Goal: Task Accomplishment & Management: Use online tool/utility

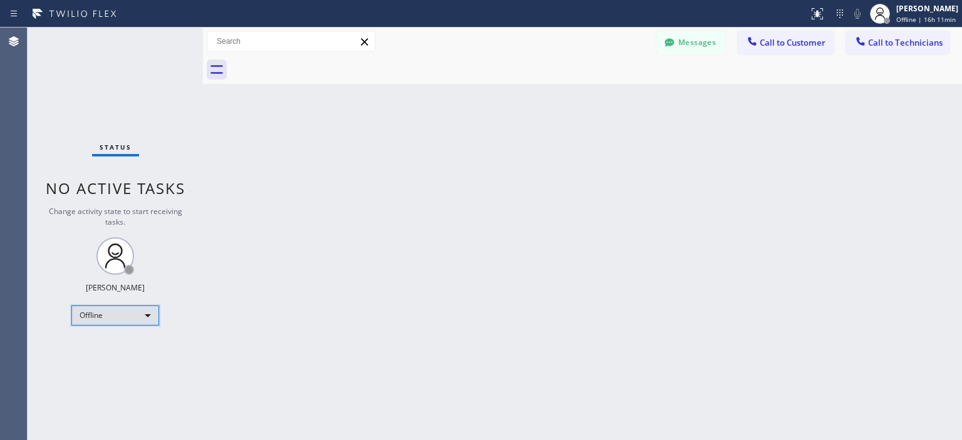
click at [105, 311] on div "Offline" at bounding box center [115, 316] width 88 height 20
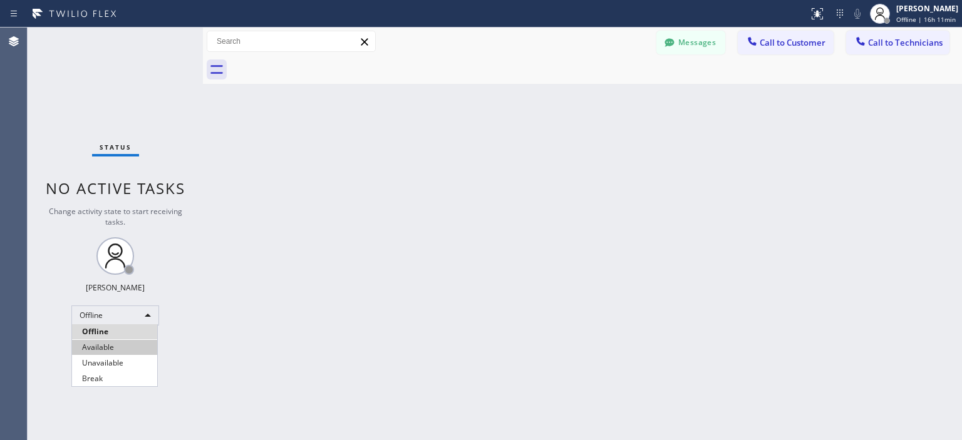
click at [112, 345] on li "Available" at bounding box center [114, 347] width 85 height 15
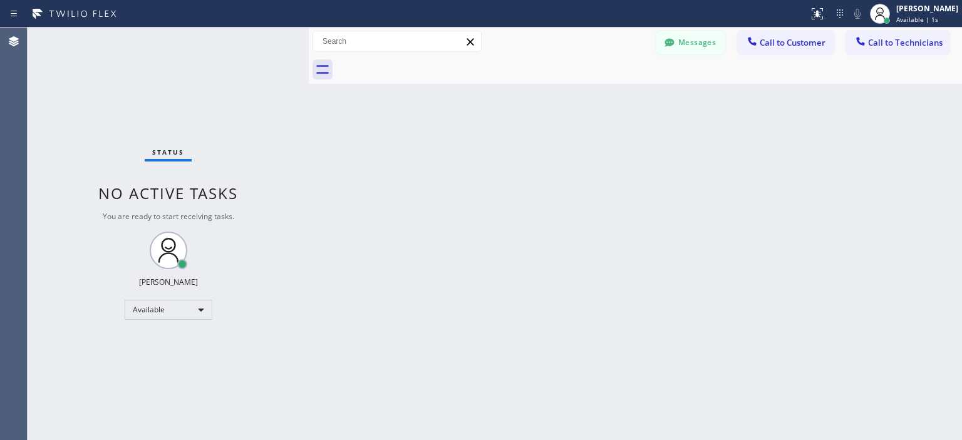
drag, startPoint x: 200, startPoint y: 83, endPoint x: 306, endPoint y: 86, distance: 105.9
click at [309, 86] on div at bounding box center [309, 234] width 0 height 413
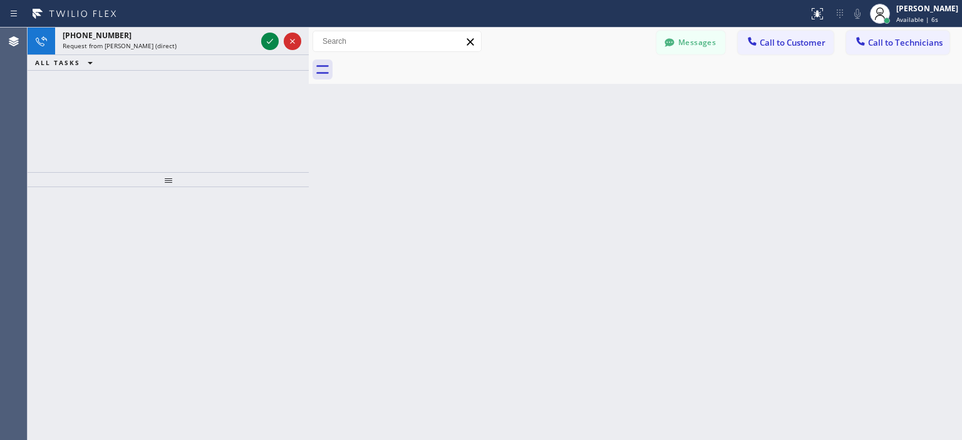
click at [45, 112] on div "[PHONE_NUMBER] Request from [PERSON_NAME] (direct) ALL TASKS ALL TASKS ACTIVE T…" at bounding box center [168, 100] width 281 height 145
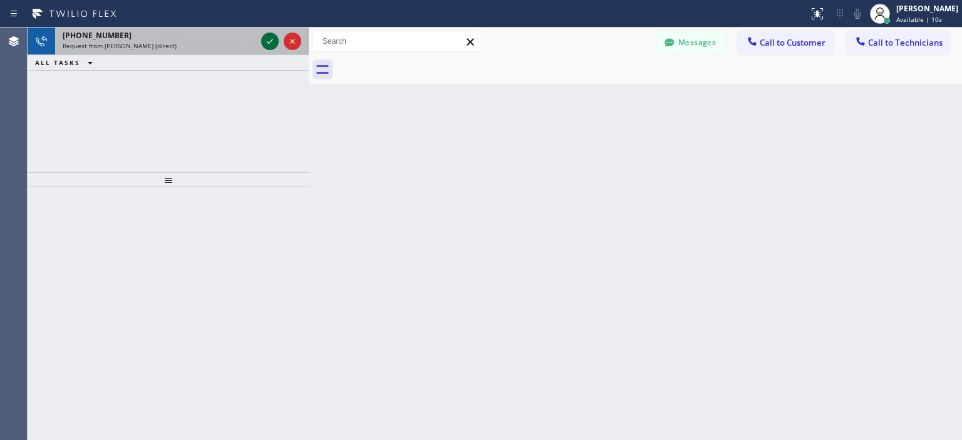
click at [270, 42] on icon at bounding box center [270, 41] width 6 height 5
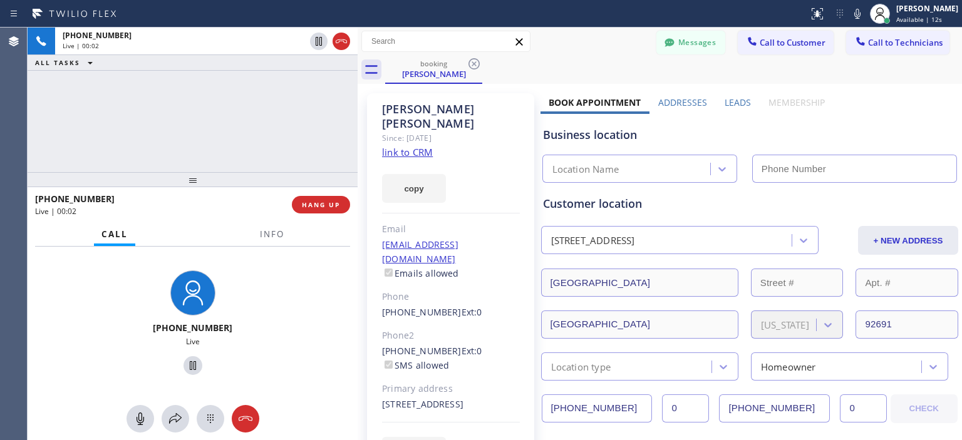
type input "[PHONE_NUMBER]"
drag, startPoint x: 306, startPoint y: 56, endPoint x: 354, endPoint y: 65, distance: 49.5
click at [358, 65] on div at bounding box center [358, 234] width 0 height 413
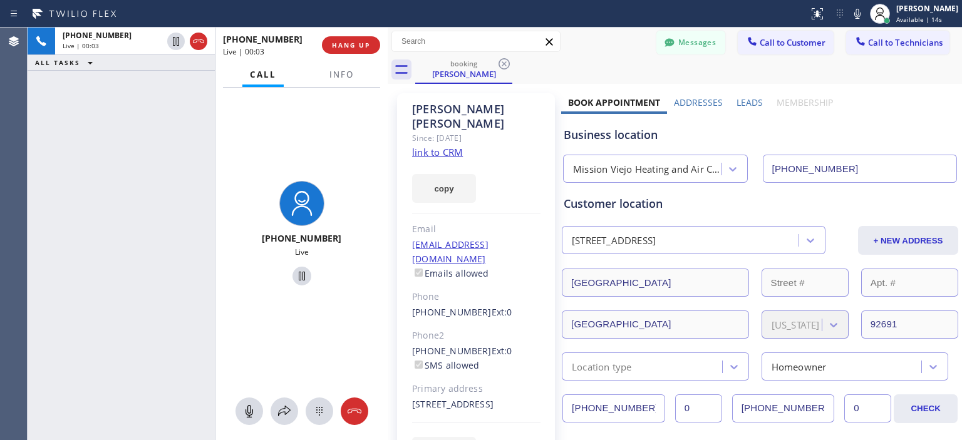
drag, startPoint x: 354, startPoint y: 65, endPoint x: 385, endPoint y: 68, distance: 30.3
click at [388, 68] on div at bounding box center [388, 234] width 0 height 413
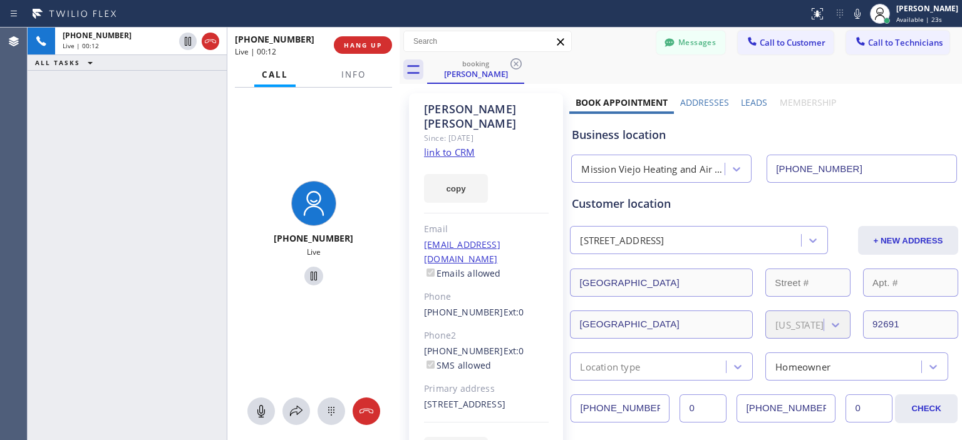
drag, startPoint x: 387, startPoint y: 54, endPoint x: 399, endPoint y: 54, distance: 11.9
click at [400, 54] on div at bounding box center [400, 234] width 0 height 413
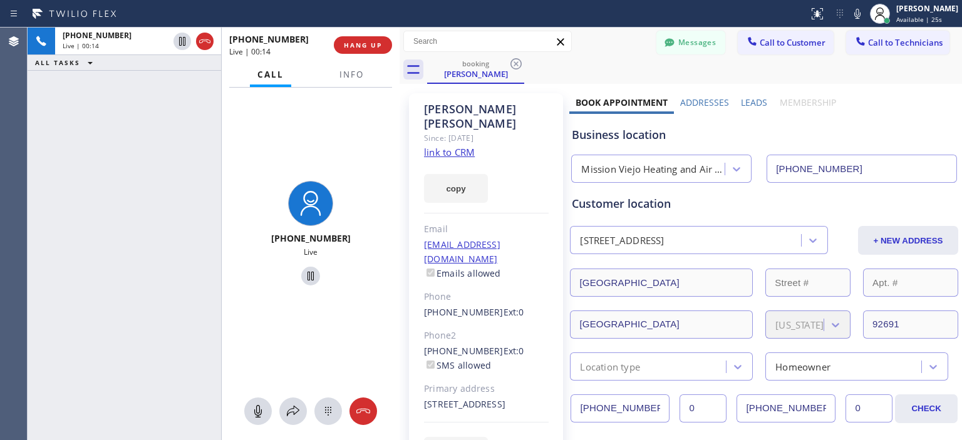
drag, startPoint x: 224, startPoint y: 63, endPoint x: 219, endPoint y: 66, distance: 6.4
click at [221, 66] on div at bounding box center [221, 234] width 1 height 413
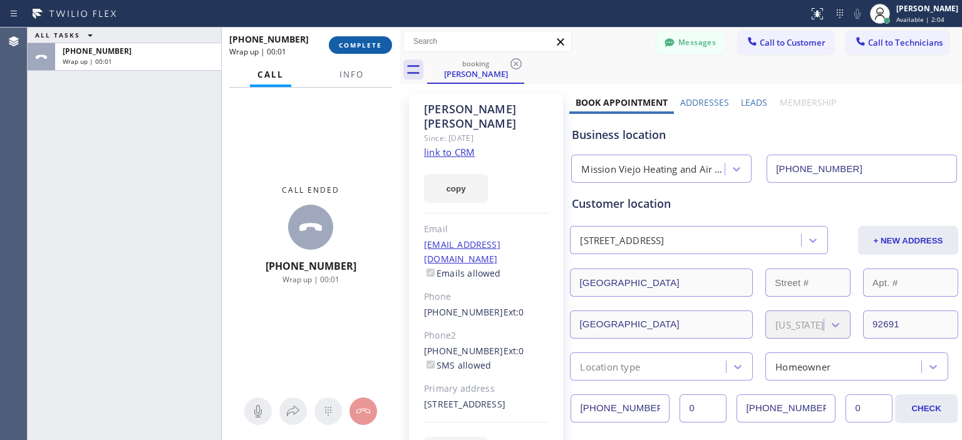
click at [380, 47] on span "COMPLETE" at bounding box center [360, 45] width 43 height 9
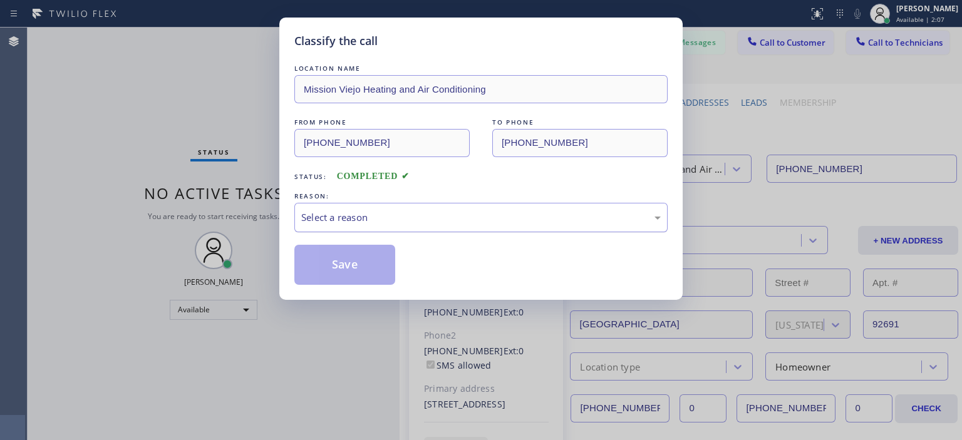
click at [438, 225] on div "Select a reason" at bounding box center [480, 217] width 373 height 29
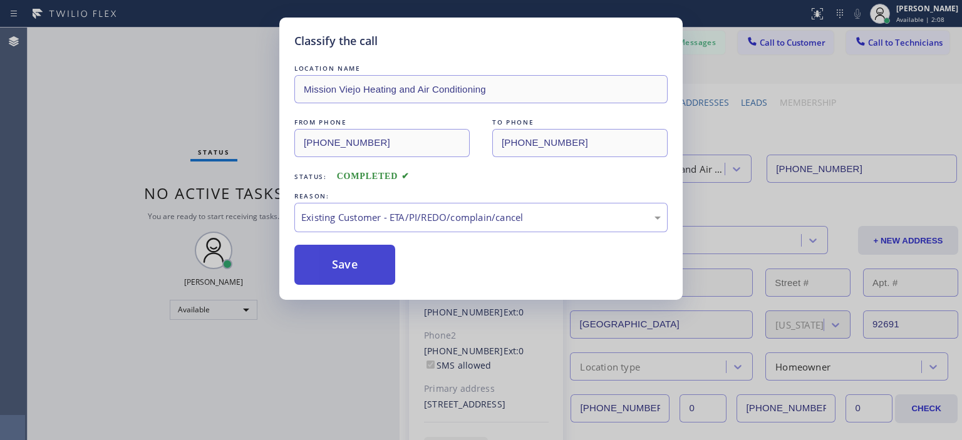
click at [351, 254] on button "Save" at bounding box center [344, 265] width 101 height 40
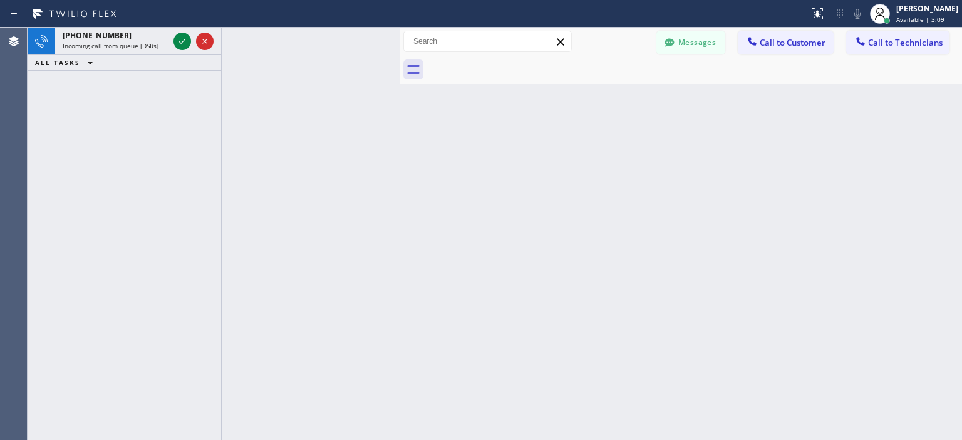
click at [37, 197] on div "[PHONE_NUMBER] Incoming call from queue [DSRs] ALL TASKS ALL TASKS ACTIVE TASKS…" at bounding box center [125, 234] width 194 height 413
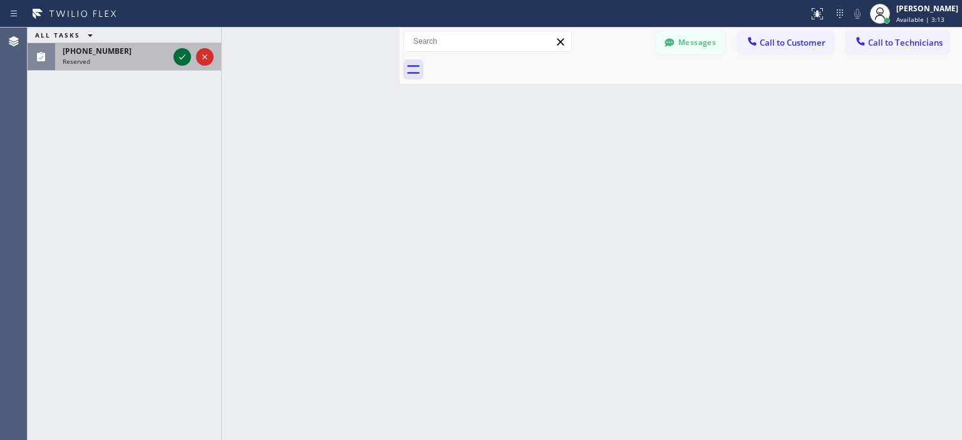
click at [188, 54] on icon at bounding box center [182, 56] width 15 height 15
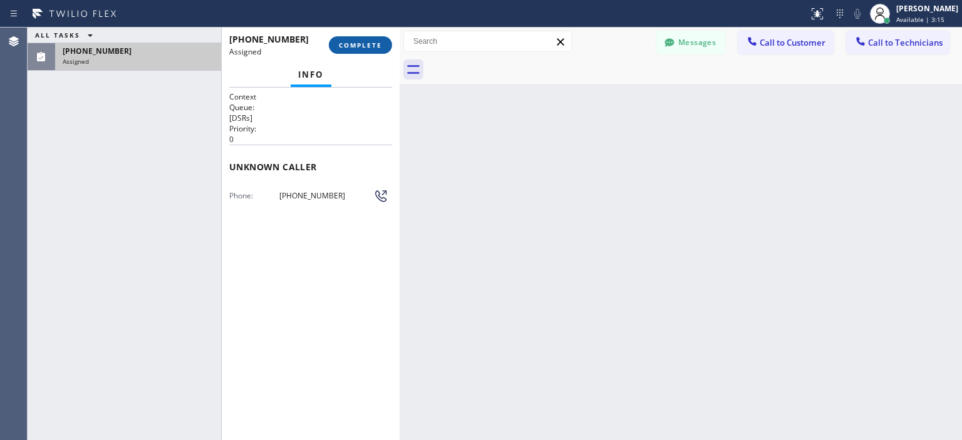
click at [361, 49] on span "COMPLETE" at bounding box center [360, 45] width 43 height 9
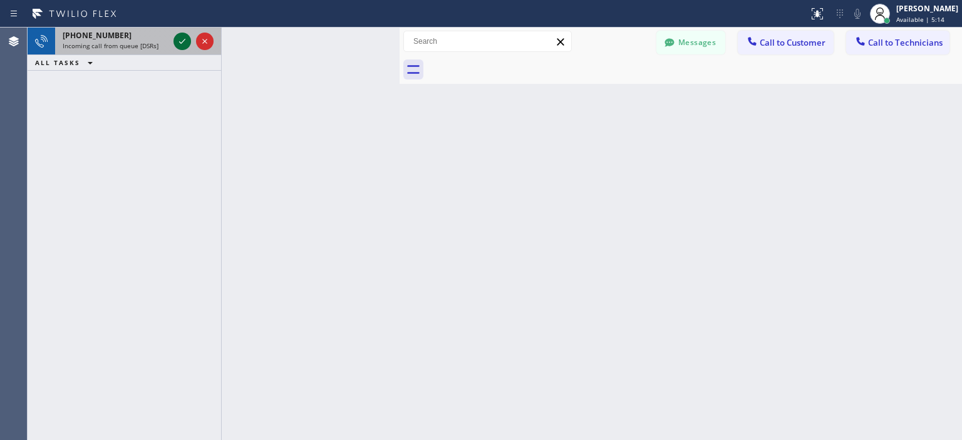
click at [184, 42] on icon at bounding box center [182, 41] width 15 height 15
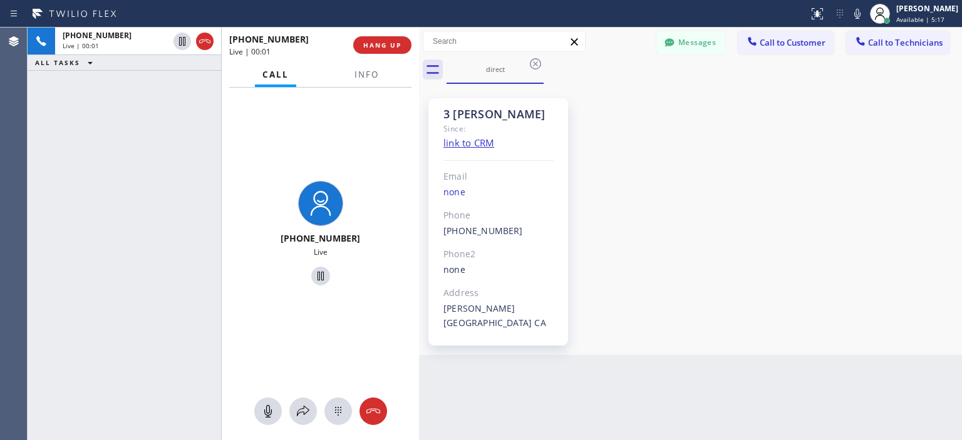
drag, startPoint x: 400, startPoint y: 44, endPoint x: 419, endPoint y: 47, distance: 19.6
click at [419, 47] on div at bounding box center [419, 234] width 0 height 413
click at [704, 47] on button "Messages" at bounding box center [690, 43] width 69 height 24
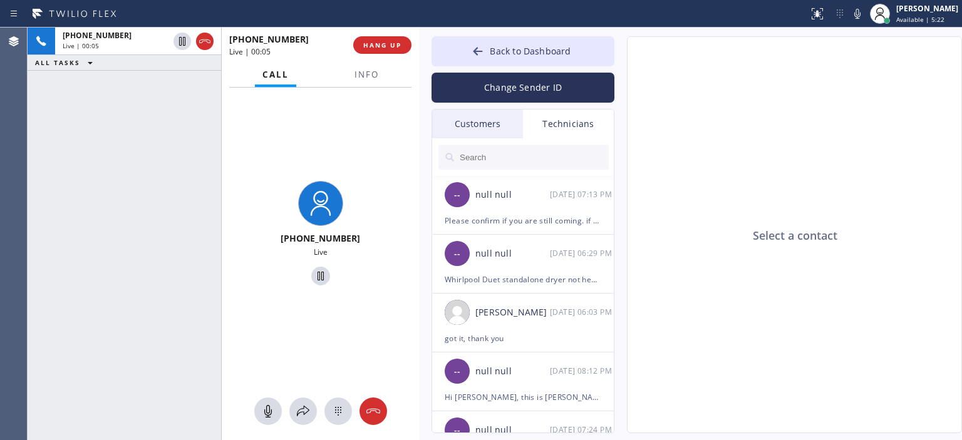
click at [488, 126] on div "Customers" at bounding box center [477, 124] width 91 height 29
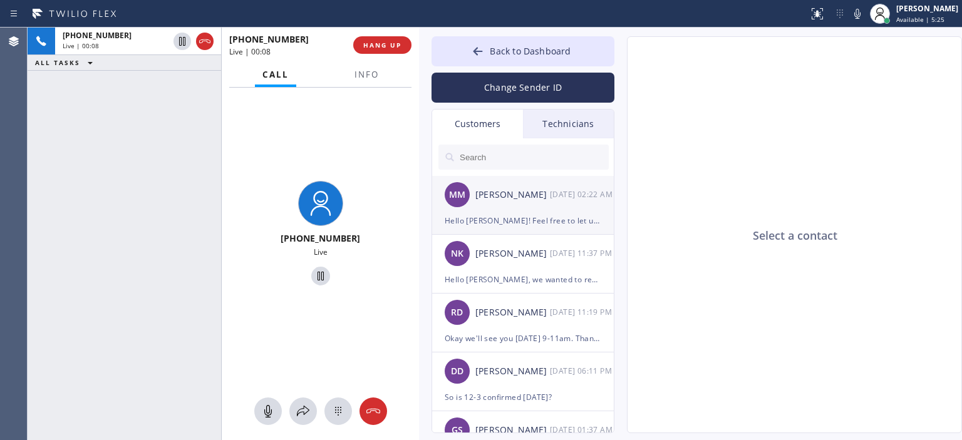
click at [544, 196] on div "[PERSON_NAME]" at bounding box center [512, 195] width 75 height 14
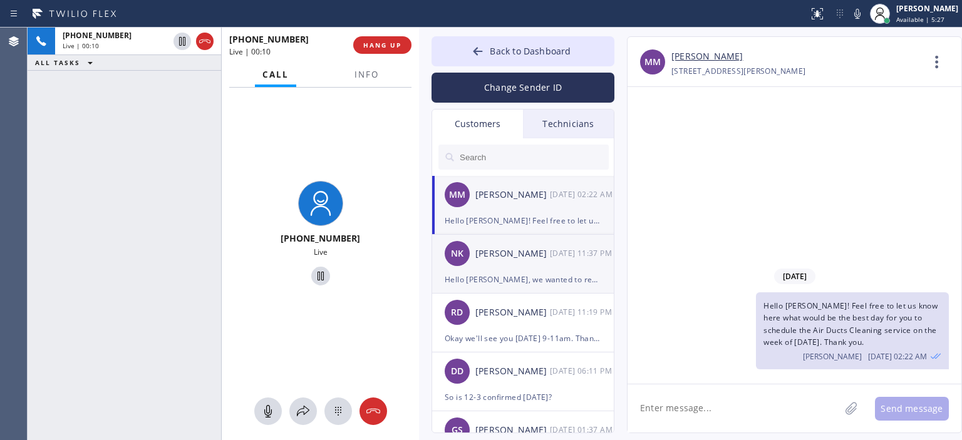
click at [533, 294] on li "[PERSON_NAME] [DATE] 11:37 PM Hello [PERSON_NAME], we wanted to reach out and s…" at bounding box center [523, 323] width 183 height 59
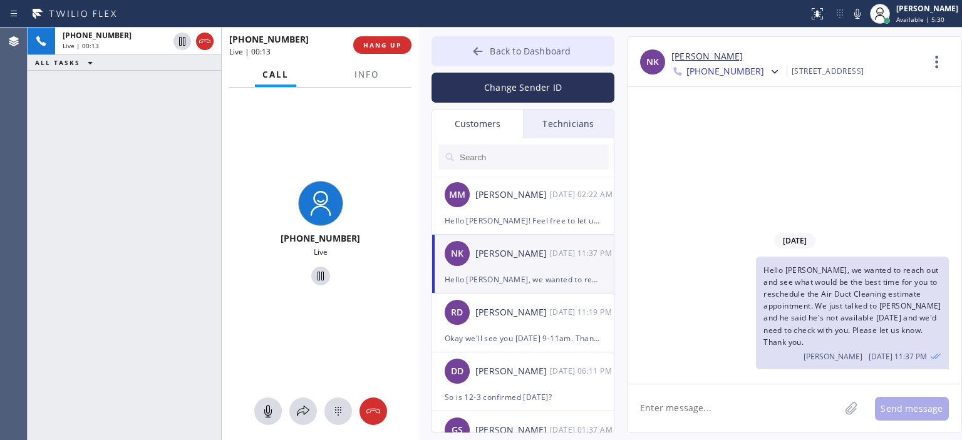
click at [479, 49] on icon at bounding box center [478, 51] width 13 height 13
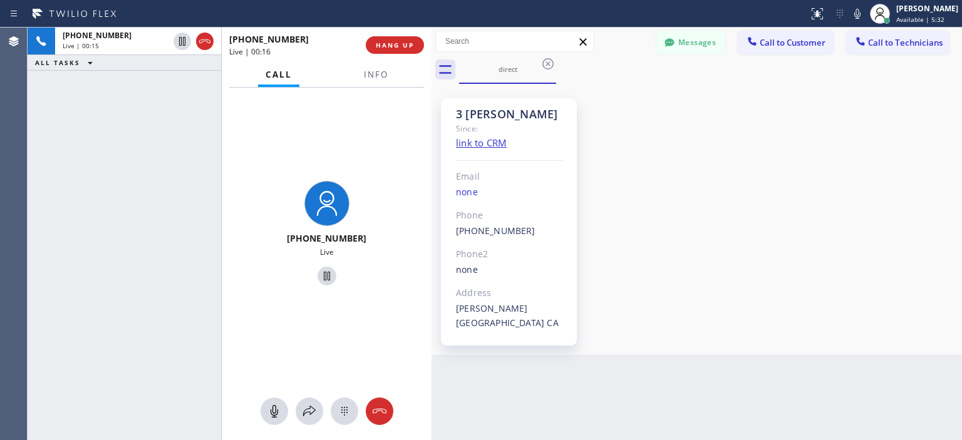
drag, startPoint x: 420, startPoint y: 55, endPoint x: 433, endPoint y: 58, distance: 12.9
click at [432, 58] on div at bounding box center [432, 234] width 0 height 413
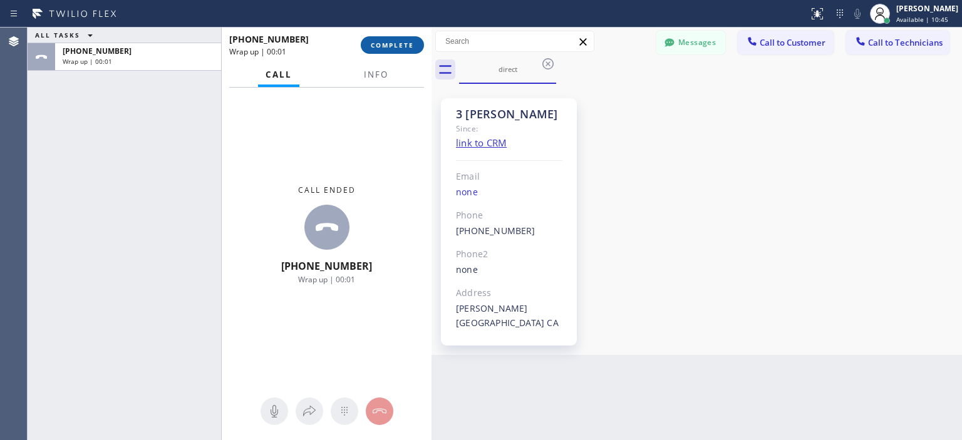
click at [384, 50] on button "COMPLETE" at bounding box center [392, 45] width 63 height 18
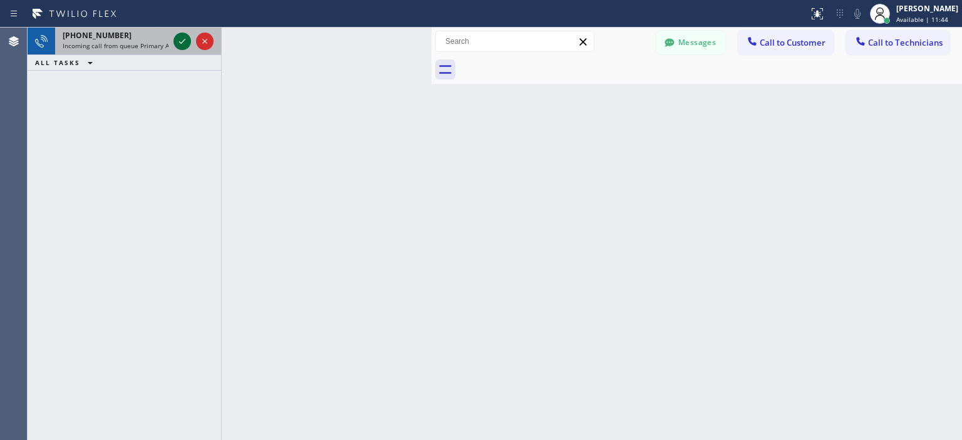
click at [178, 40] on icon at bounding box center [182, 41] width 15 height 15
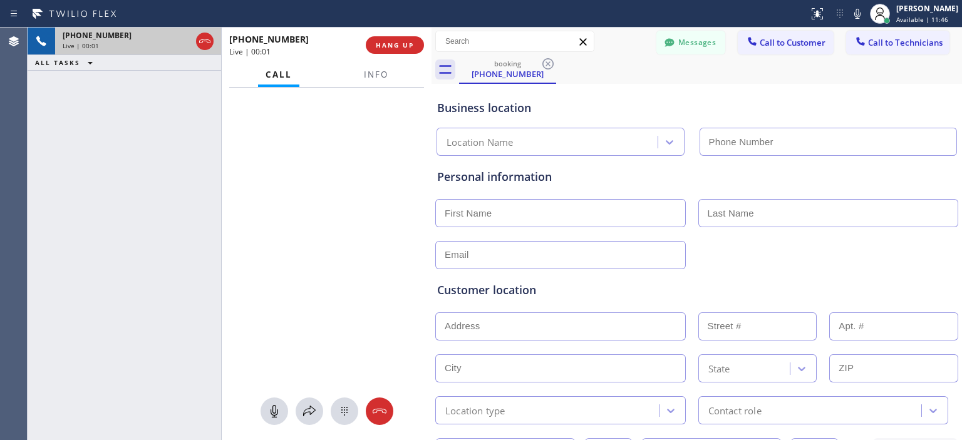
type input "[PHONE_NUMBER]"
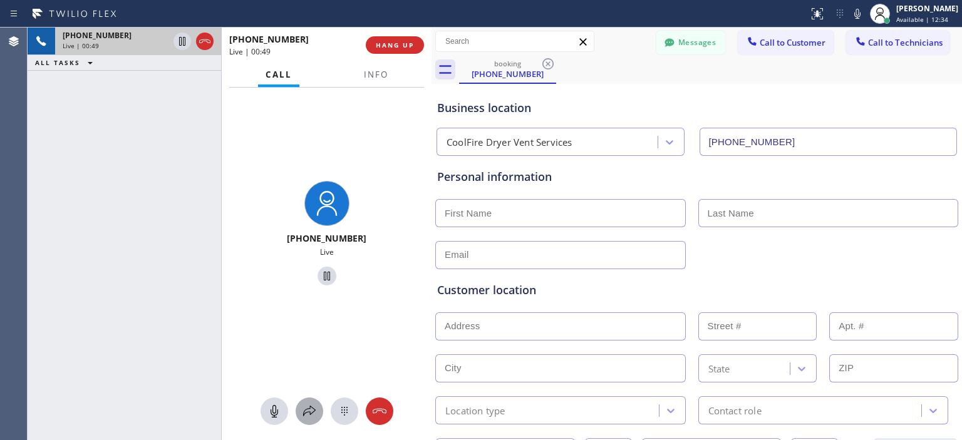
click at [306, 406] on icon at bounding box center [309, 411] width 15 height 15
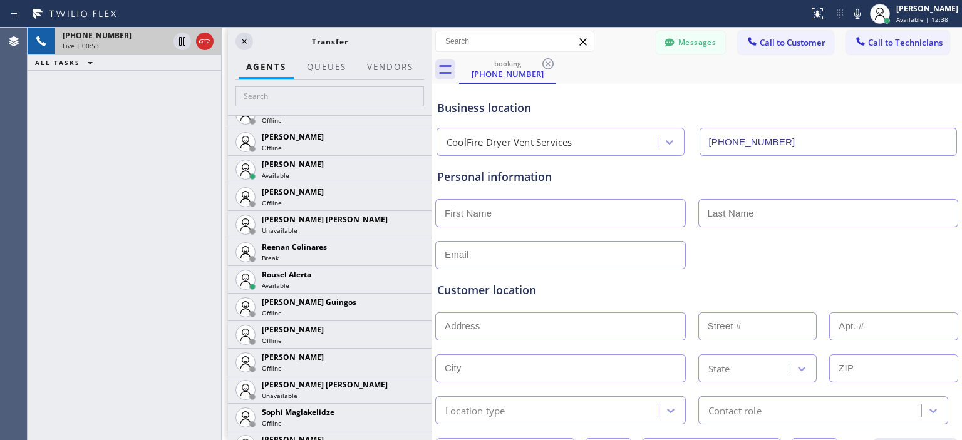
scroll to position [2843, 0]
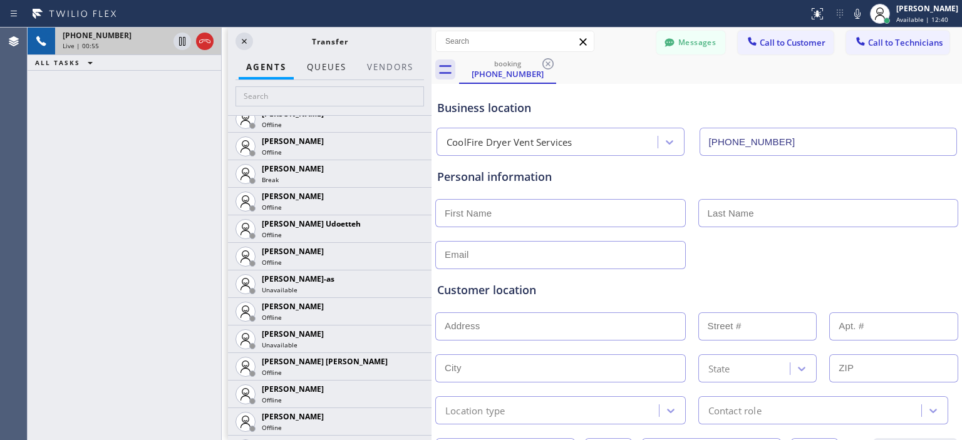
click at [324, 67] on span "QUEUES" at bounding box center [326, 66] width 39 height 11
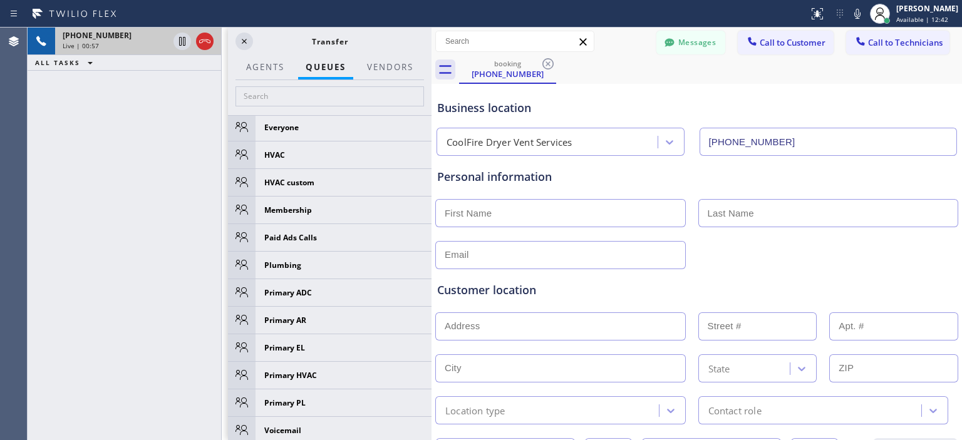
scroll to position [391, 0]
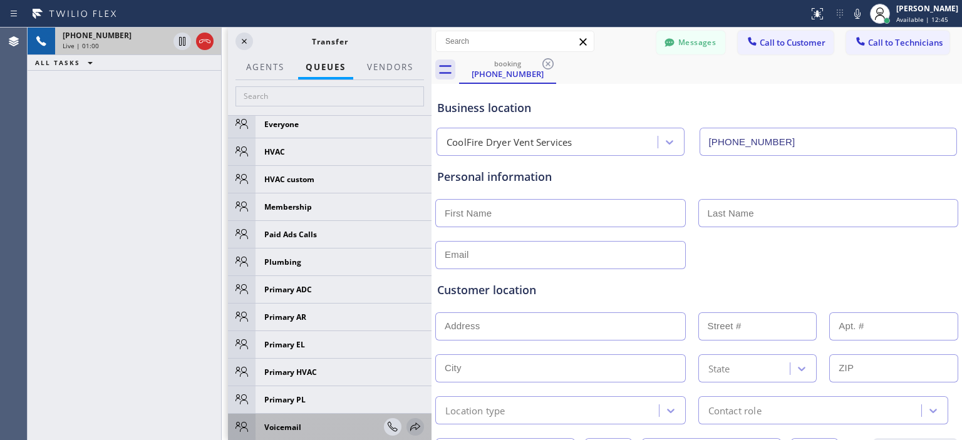
click at [408, 428] on icon at bounding box center [415, 427] width 15 height 15
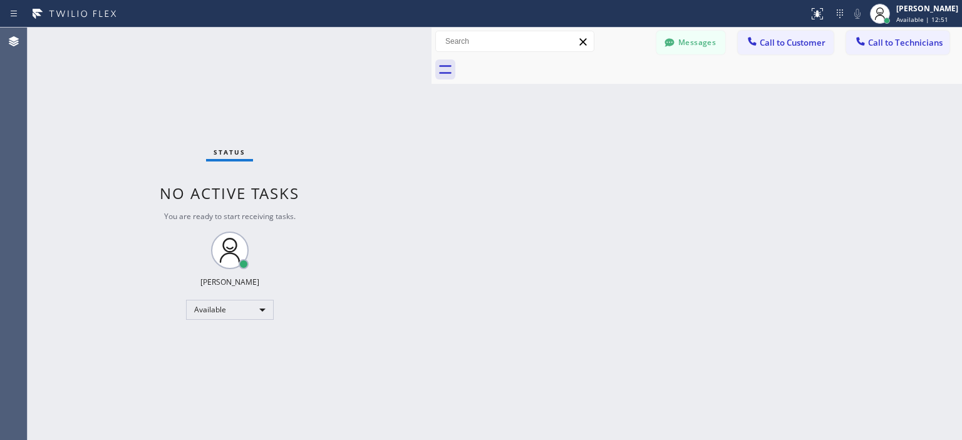
click at [38, 175] on div "Status No active tasks You are ready to start receiving tasks. [PERSON_NAME] Av…" at bounding box center [230, 234] width 404 height 413
click at [253, 312] on div "Available" at bounding box center [230, 310] width 88 height 20
click at [241, 335] on li "Available" at bounding box center [229, 342] width 85 height 15
click at [239, 328] on div "Status No active tasks You are ready to start receiving tasks. [PERSON_NAME] Av…" at bounding box center [230, 234] width 404 height 413
click at [238, 312] on div "Available" at bounding box center [230, 310] width 88 height 20
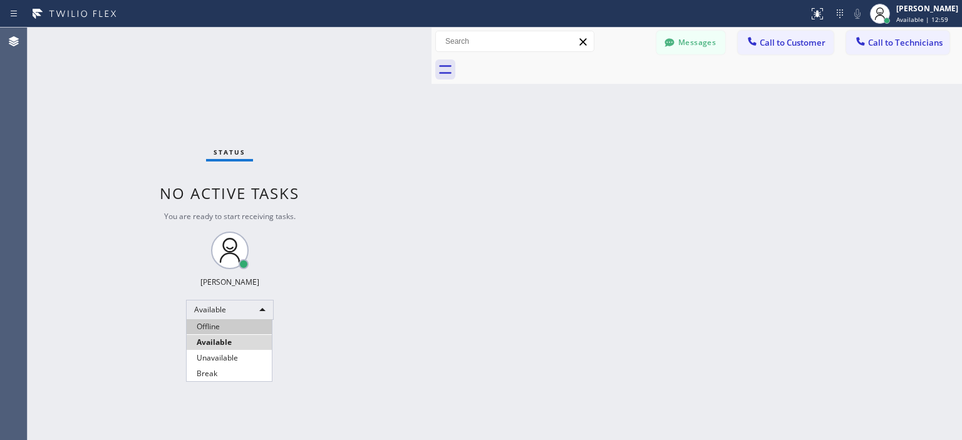
click at [232, 333] on li "Offline" at bounding box center [229, 326] width 85 height 15
